Goal: Task Accomplishment & Management: Complete application form

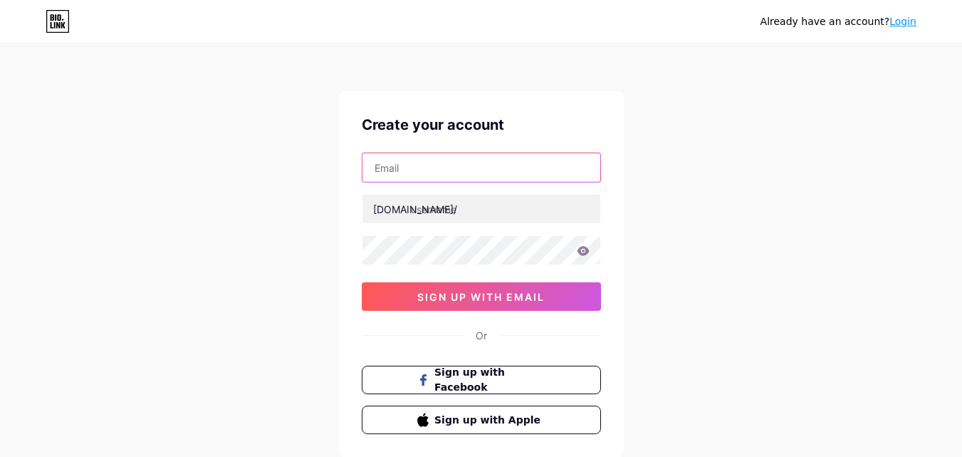
click at [502, 173] on input "text" at bounding box center [482, 167] width 238 height 28
paste input "[EMAIL_ADDRESS][DOMAIN_NAME]"
type input "[EMAIL_ADDRESS][DOMAIN_NAME]"
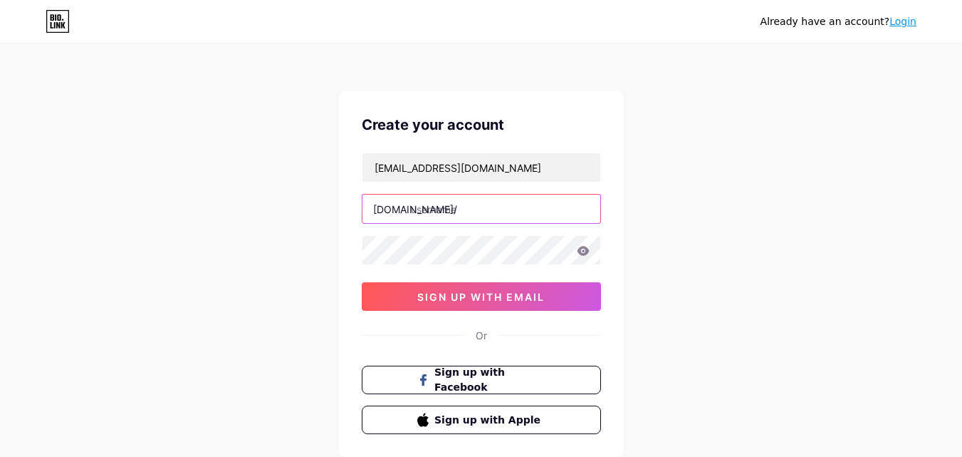
paste input "diamondportapotty"
click at [514, 213] on input "diamondportapotty" at bounding box center [482, 208] width 238 height 28
type input "diamondportapotty1"
click at [595, 337] on div "Or" at bounding box center [481, 335] width 239 height 15
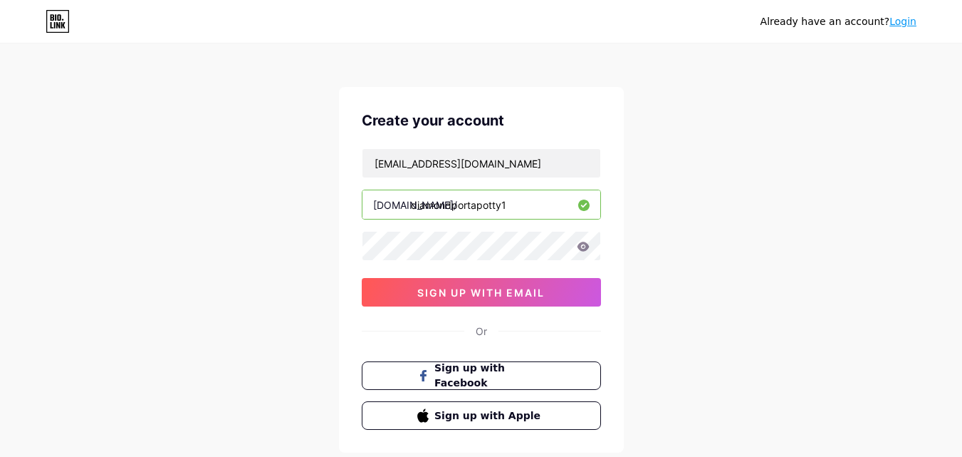
scroll to position [88, 0]
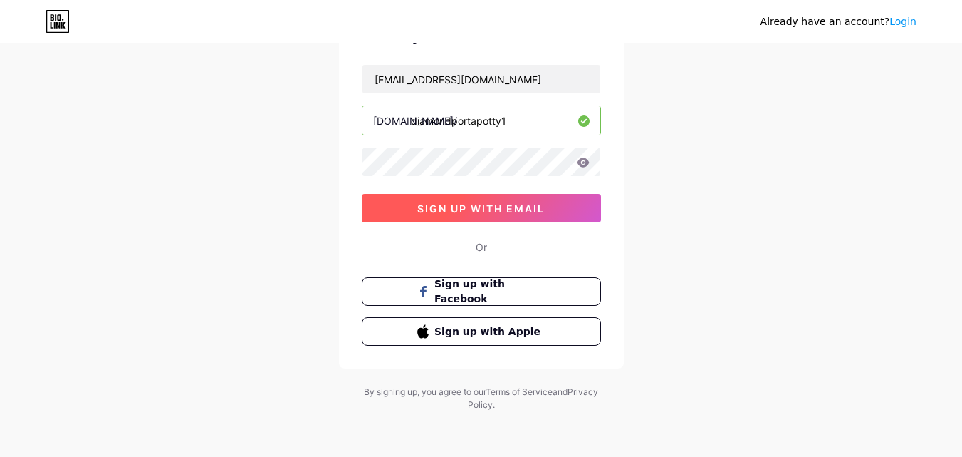
click at [501, 203] on span "sign up with email" at bounding box center [480, 208] width 127 height 12
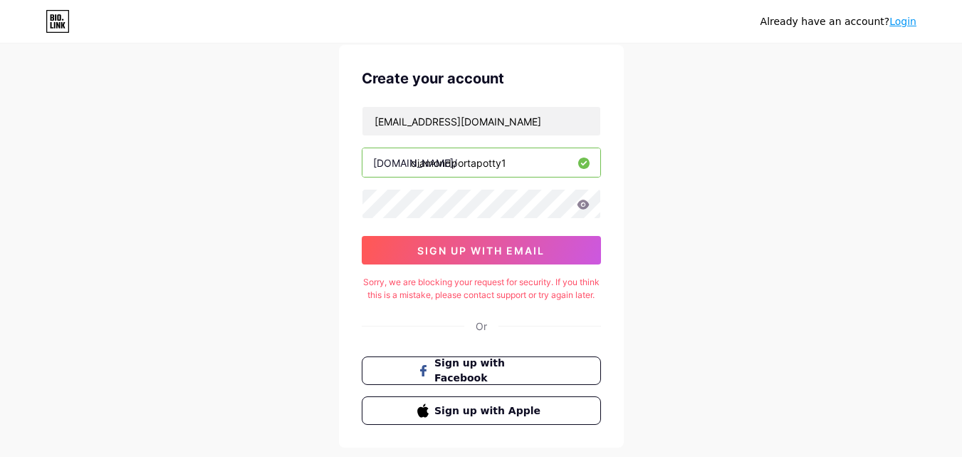
scroll to position [0, 0]
